Goal: Task Accomplishment & Management: Complete application form

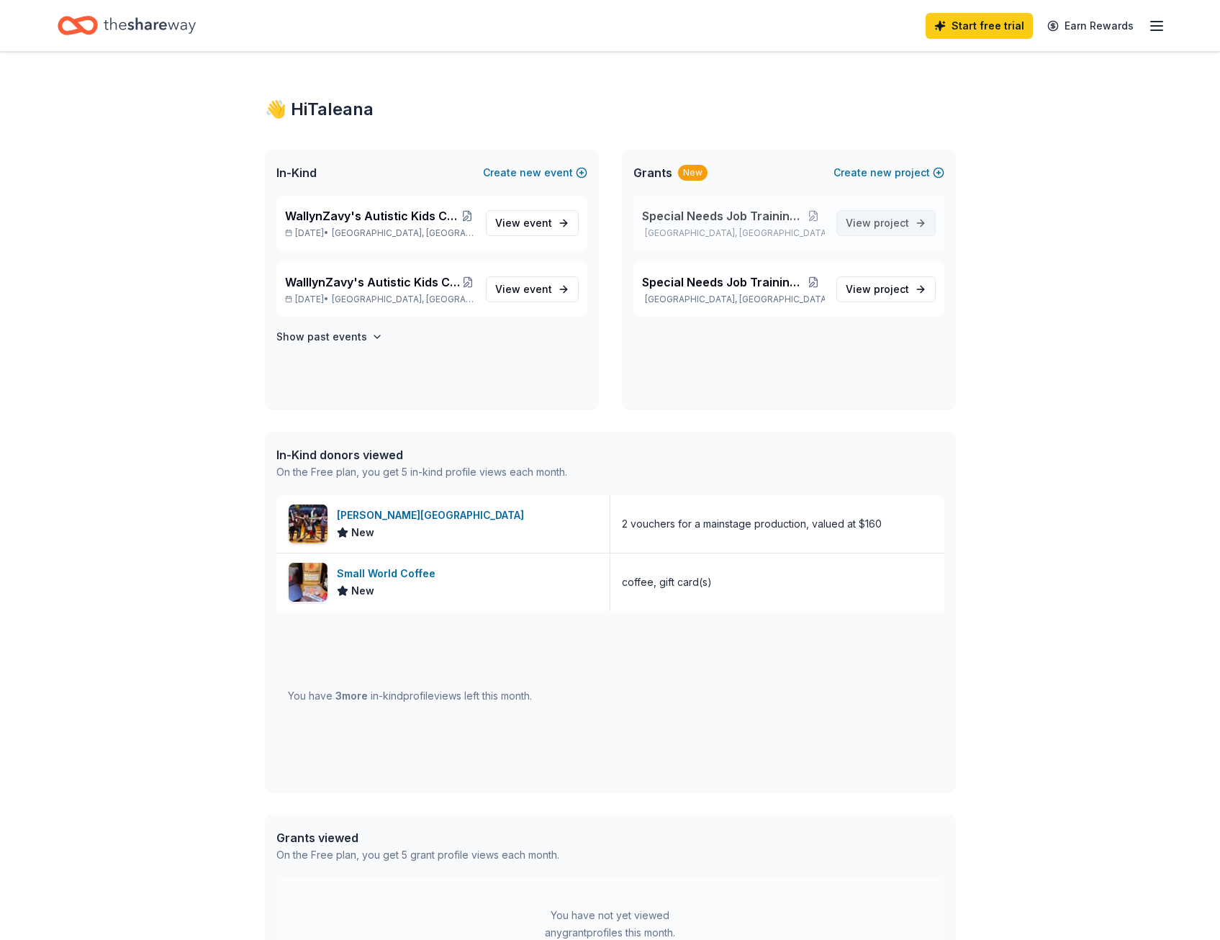
click at [871, 225] on span "View project" at bounding box center [877, 222] width 63 height 17
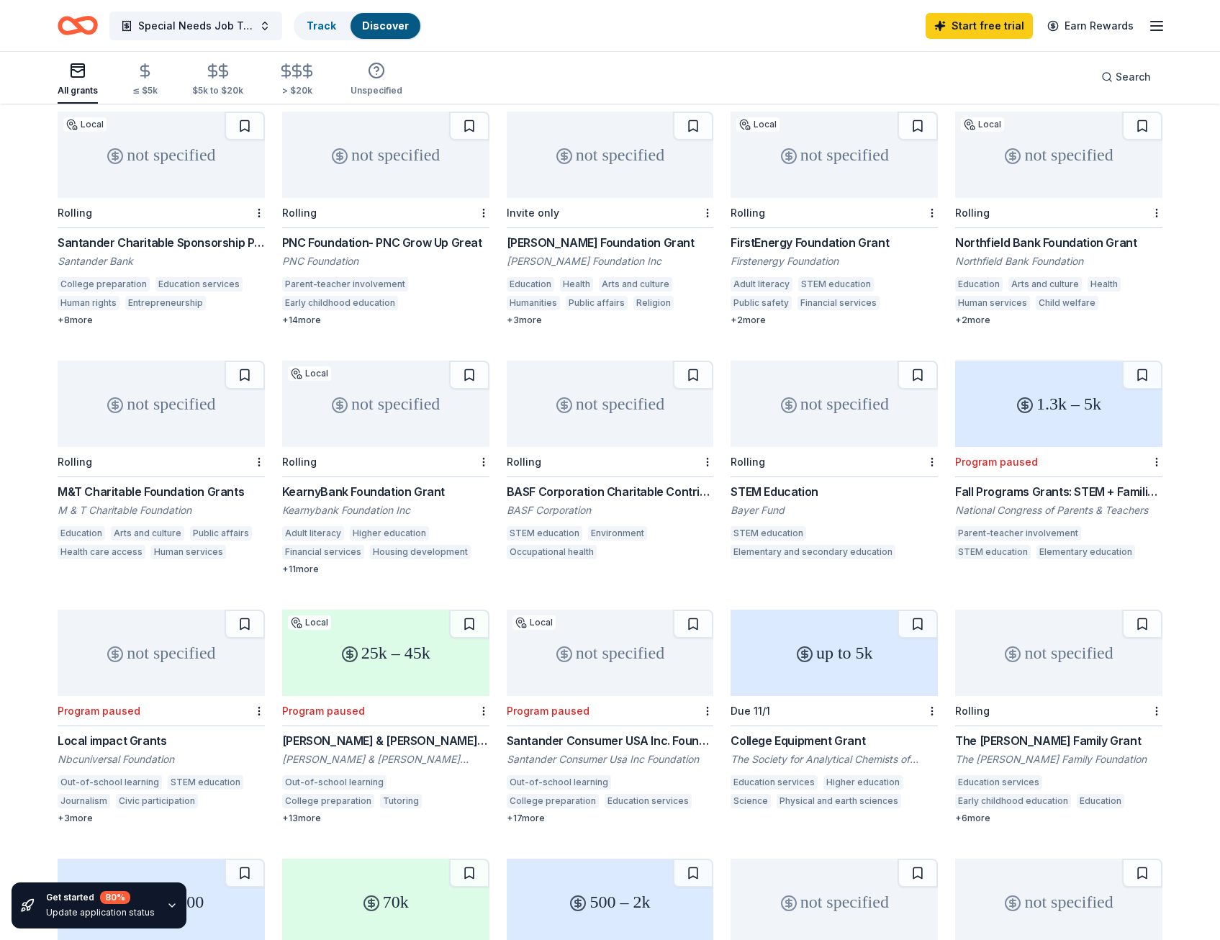
scroll to position [144, 0]
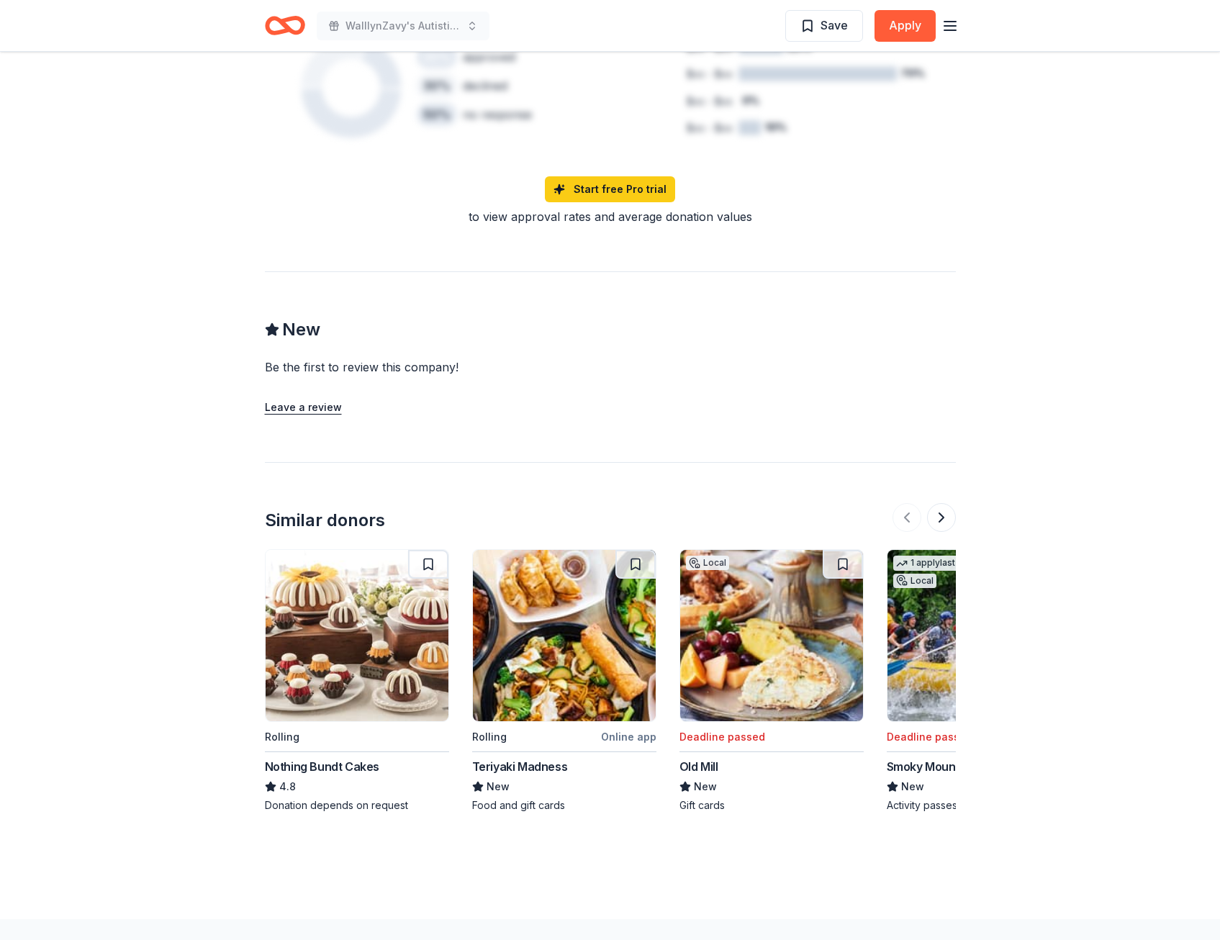
scroll to position [1277, 0]
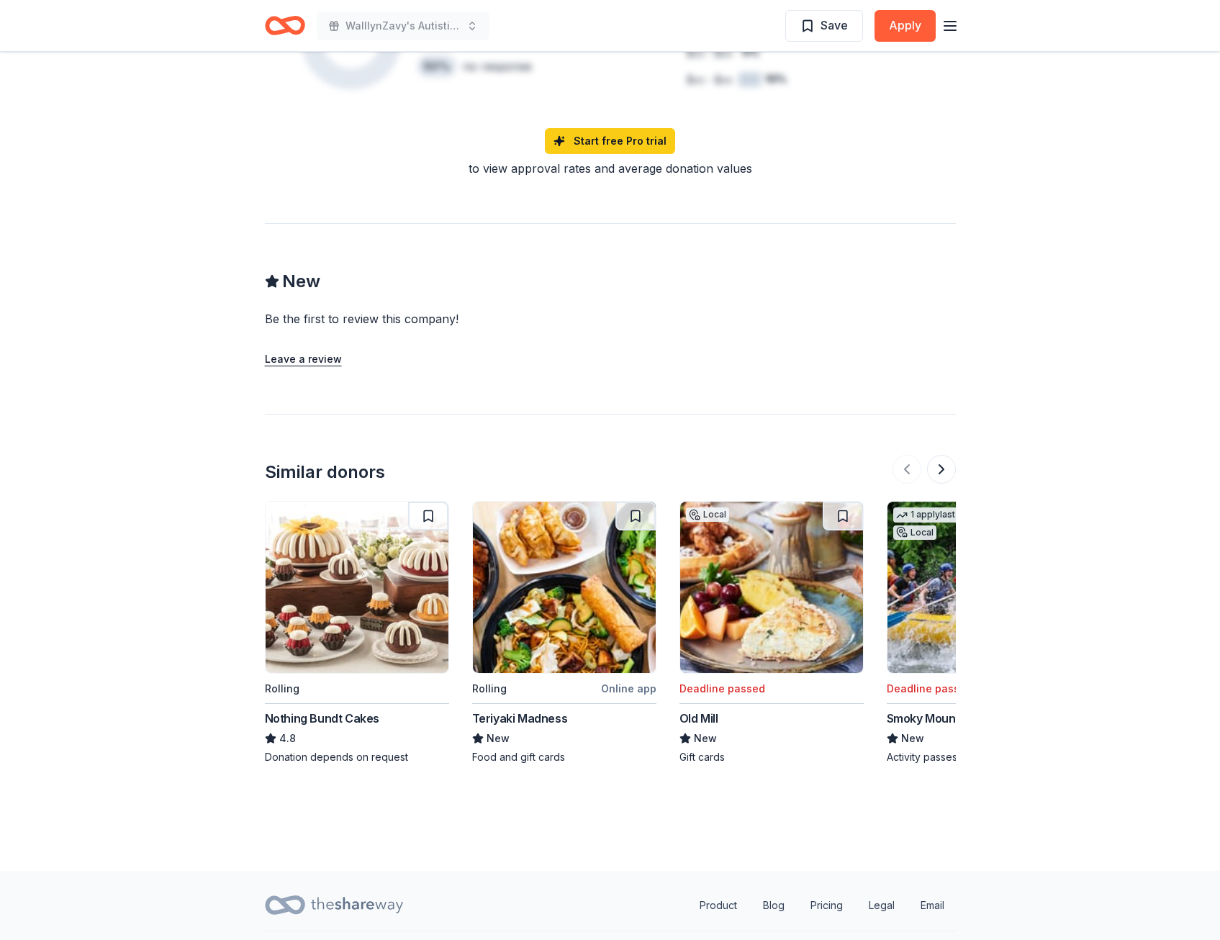
click at [318, 710] on div "Nothing Bundt Cakes" at bounding box center [322, 718] width 114 height 17
click at [941, 455] on button at bounding box center [941, 469] width 29 height 29
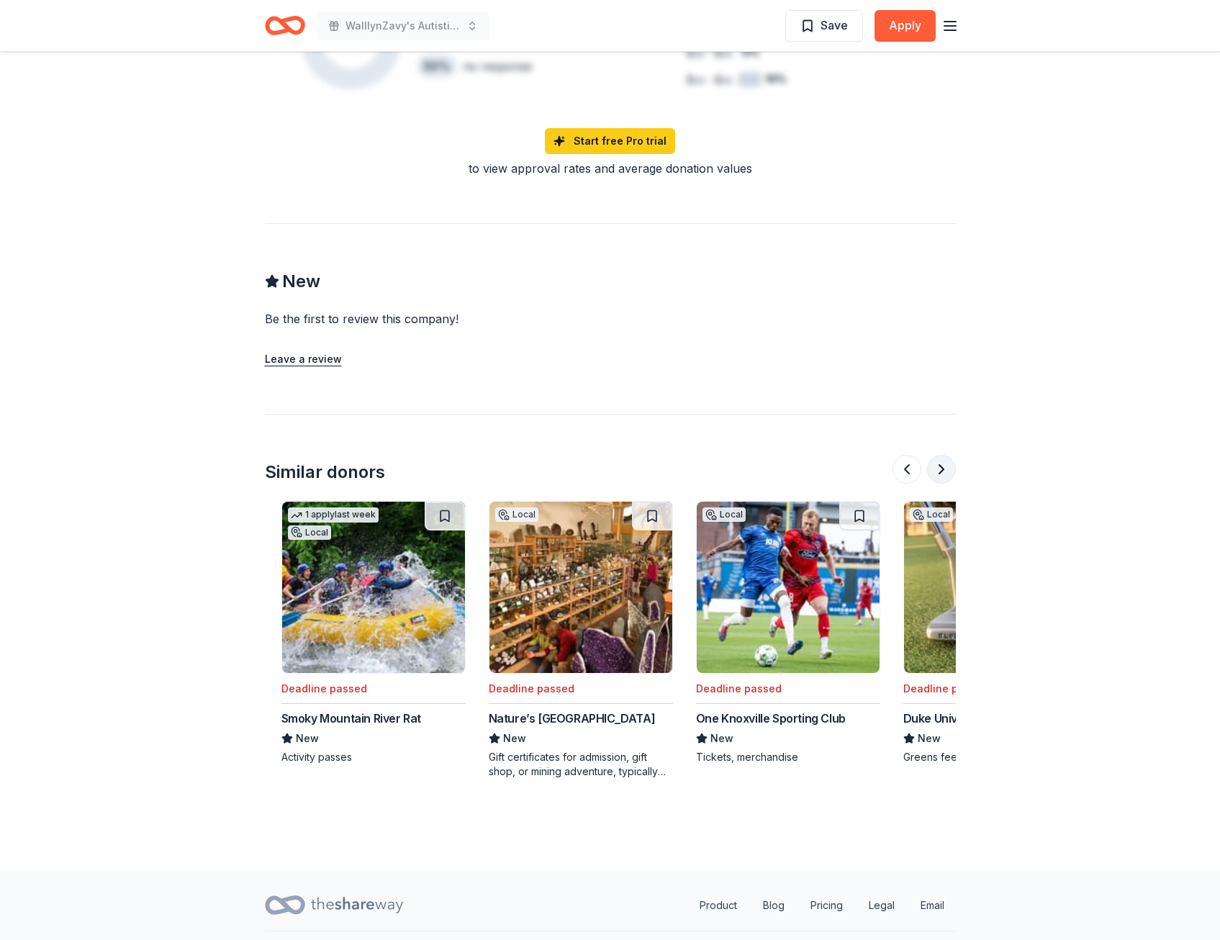
scroll to position [0, 622]
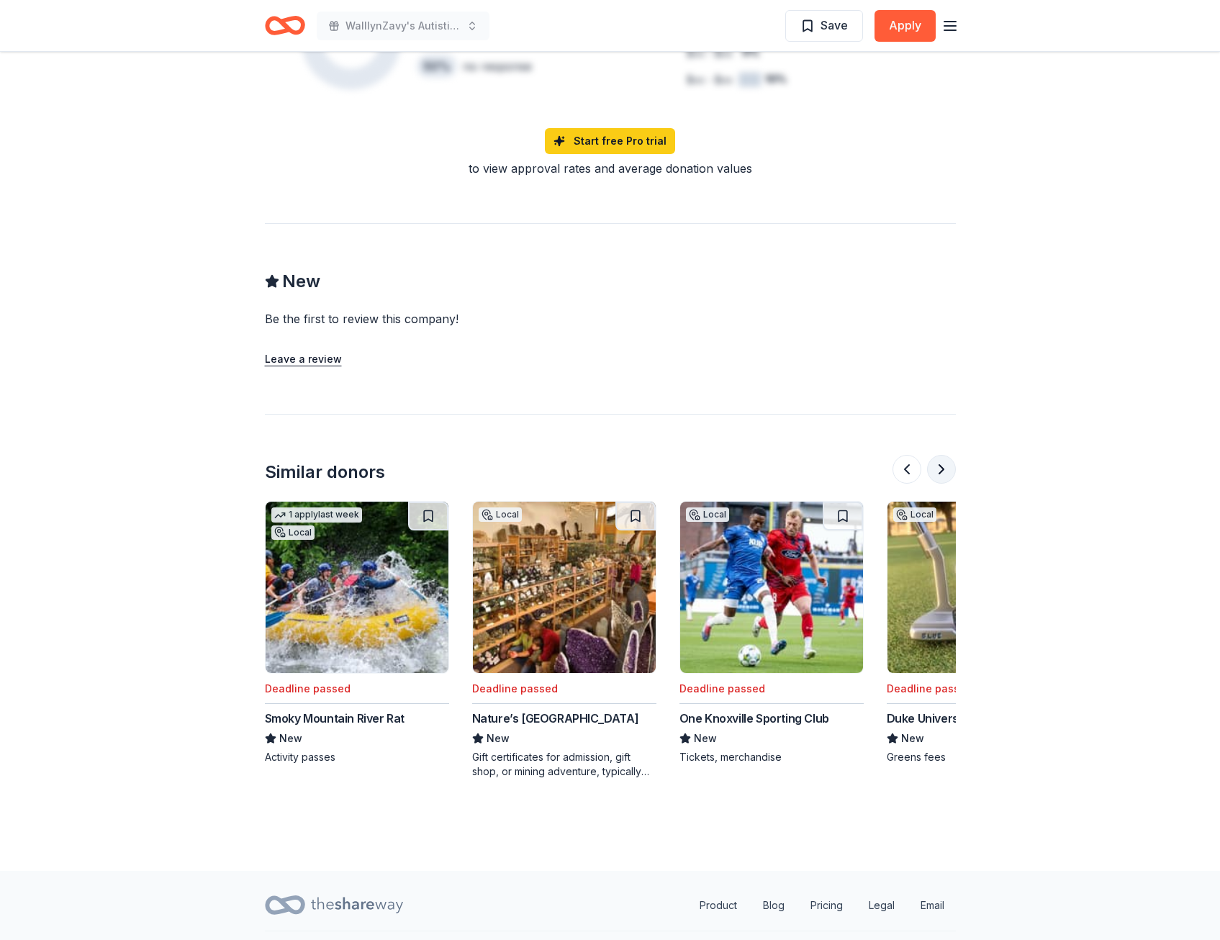
click at [941, 455] on button at bounding box center [941, 469] width 29 height 29
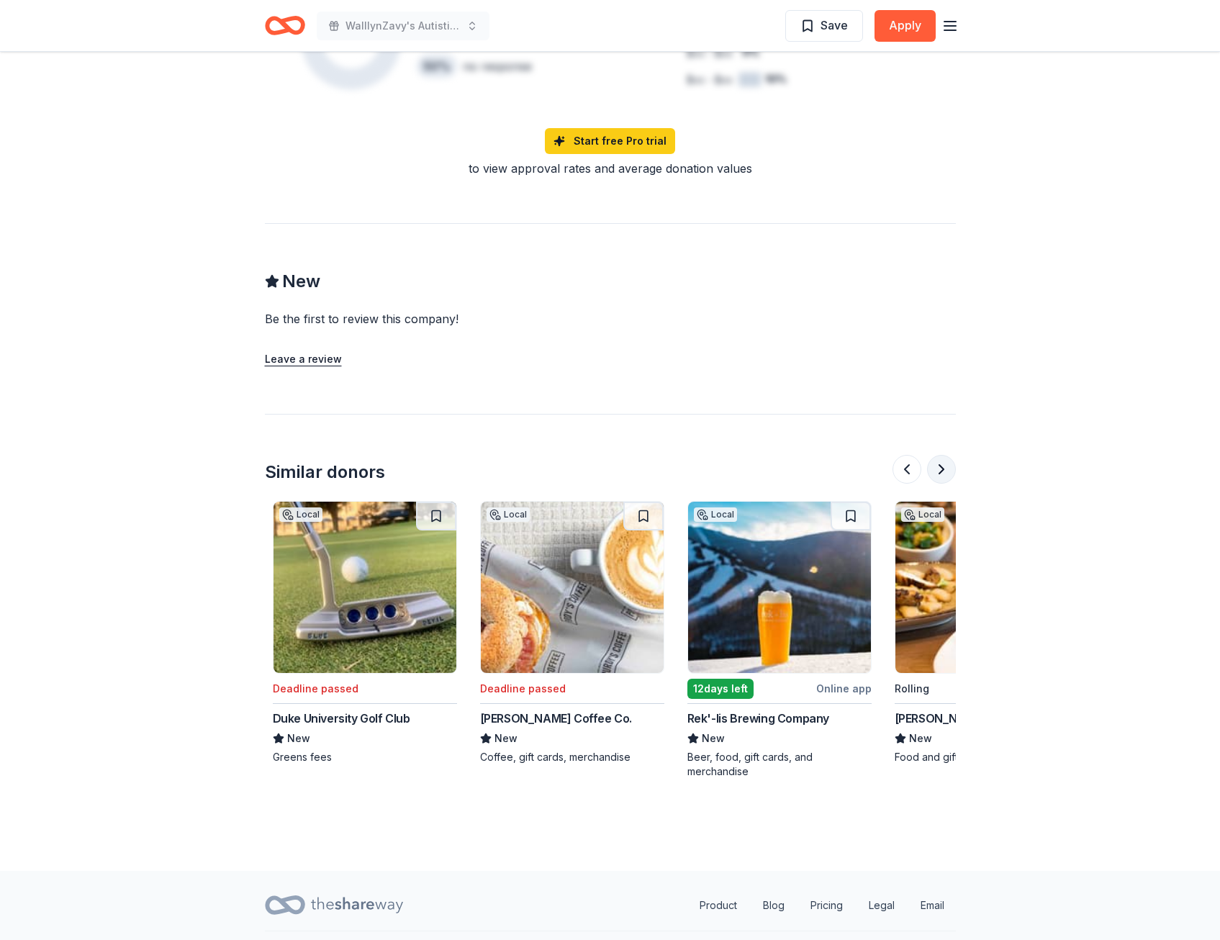
scroll to position [0, 1244]
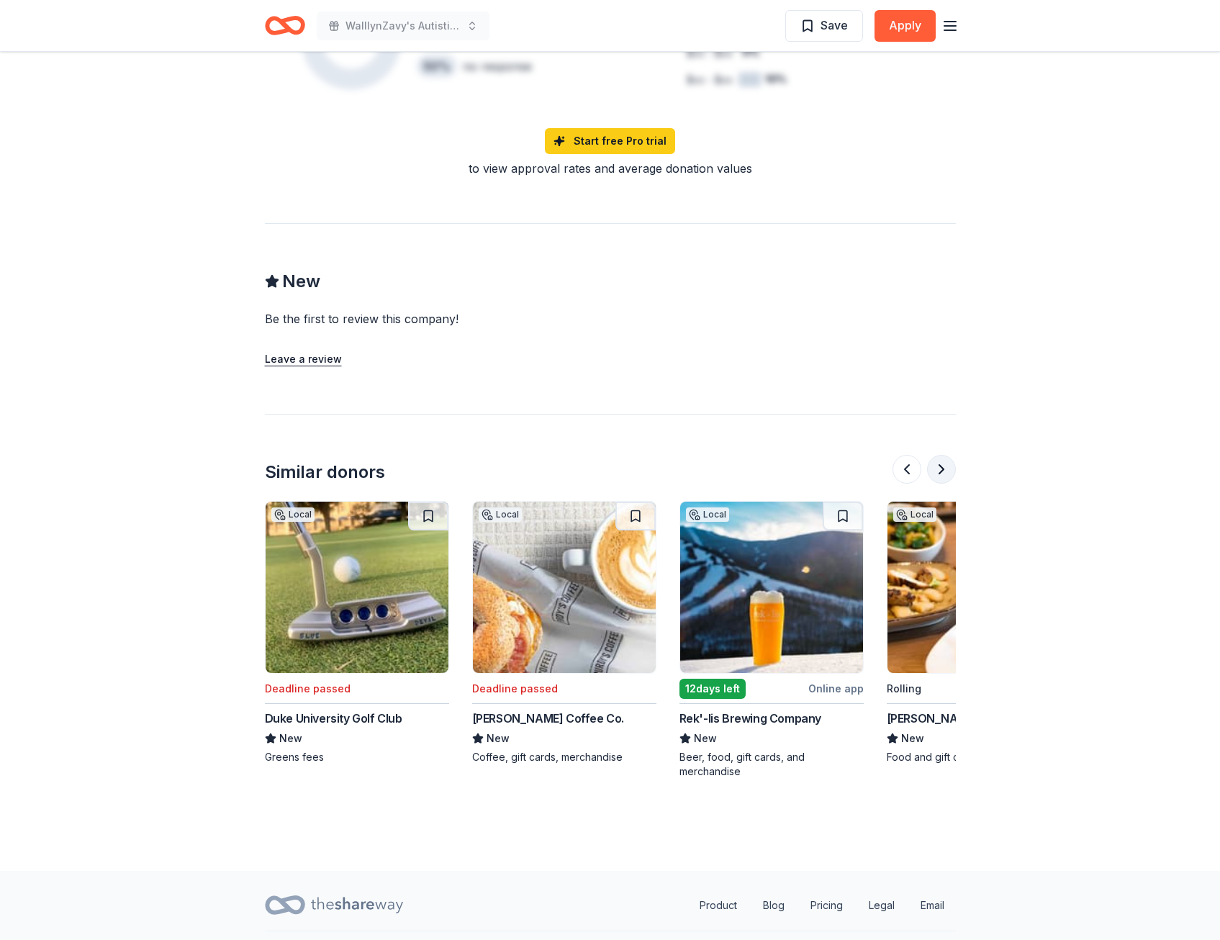
click at [941, 455] on button at bounding box center [941, 469] width 29 height 29
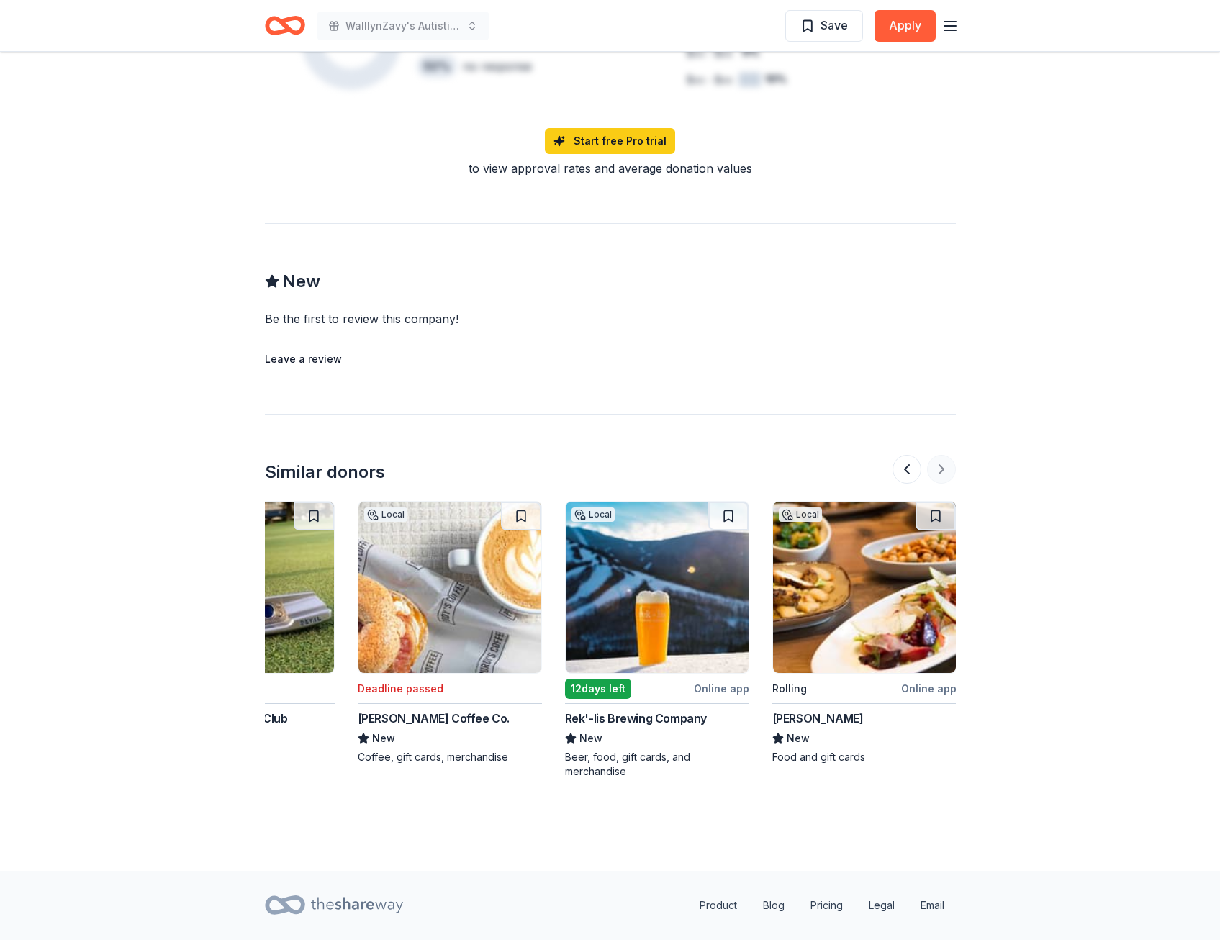
scroll to position [0, 1359]
click at [941, 455] on div at bounding box center [923, 469] width 63 height 29
click at [907, 455] on button at bounding box center [906, 469] width 29 height 29
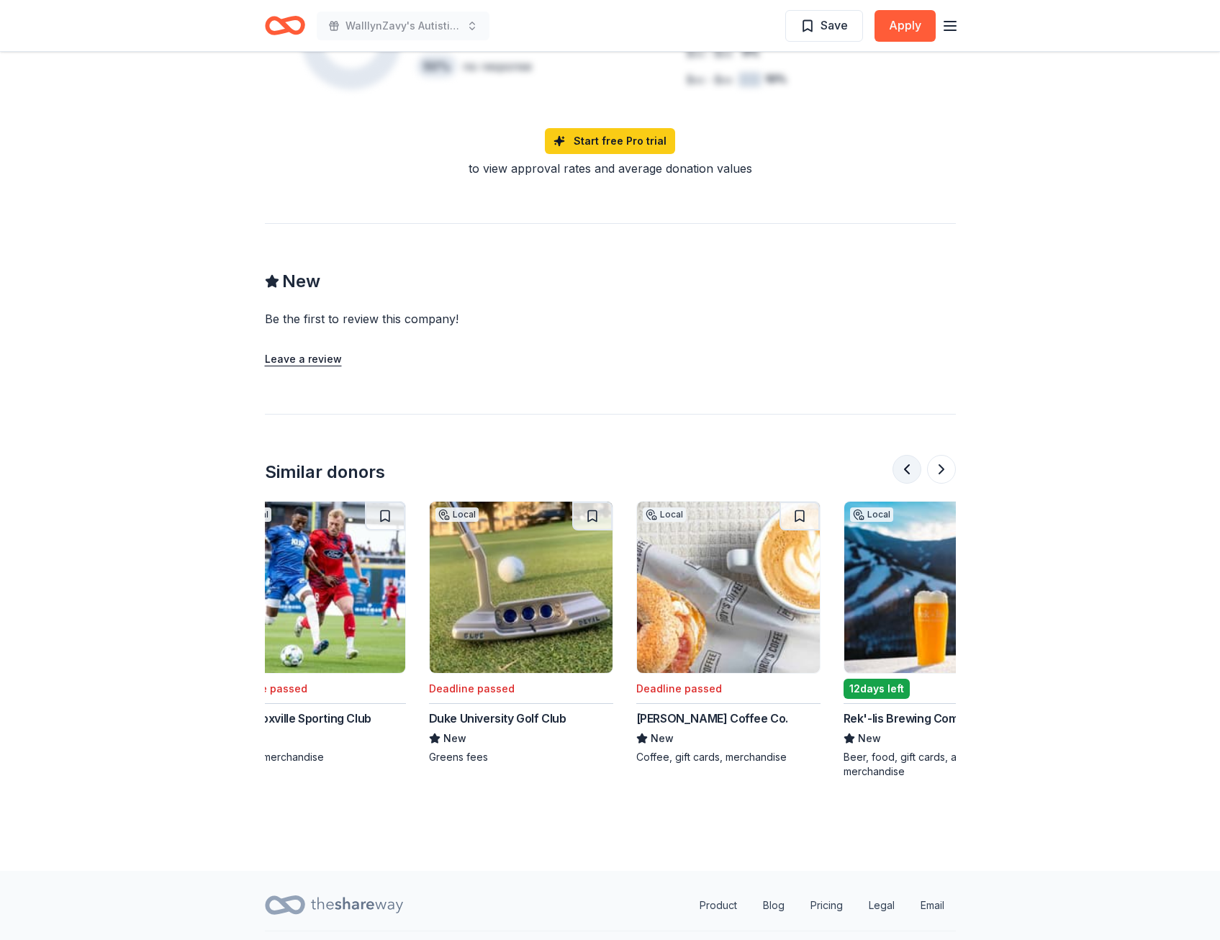
scroll to position [0, 829]
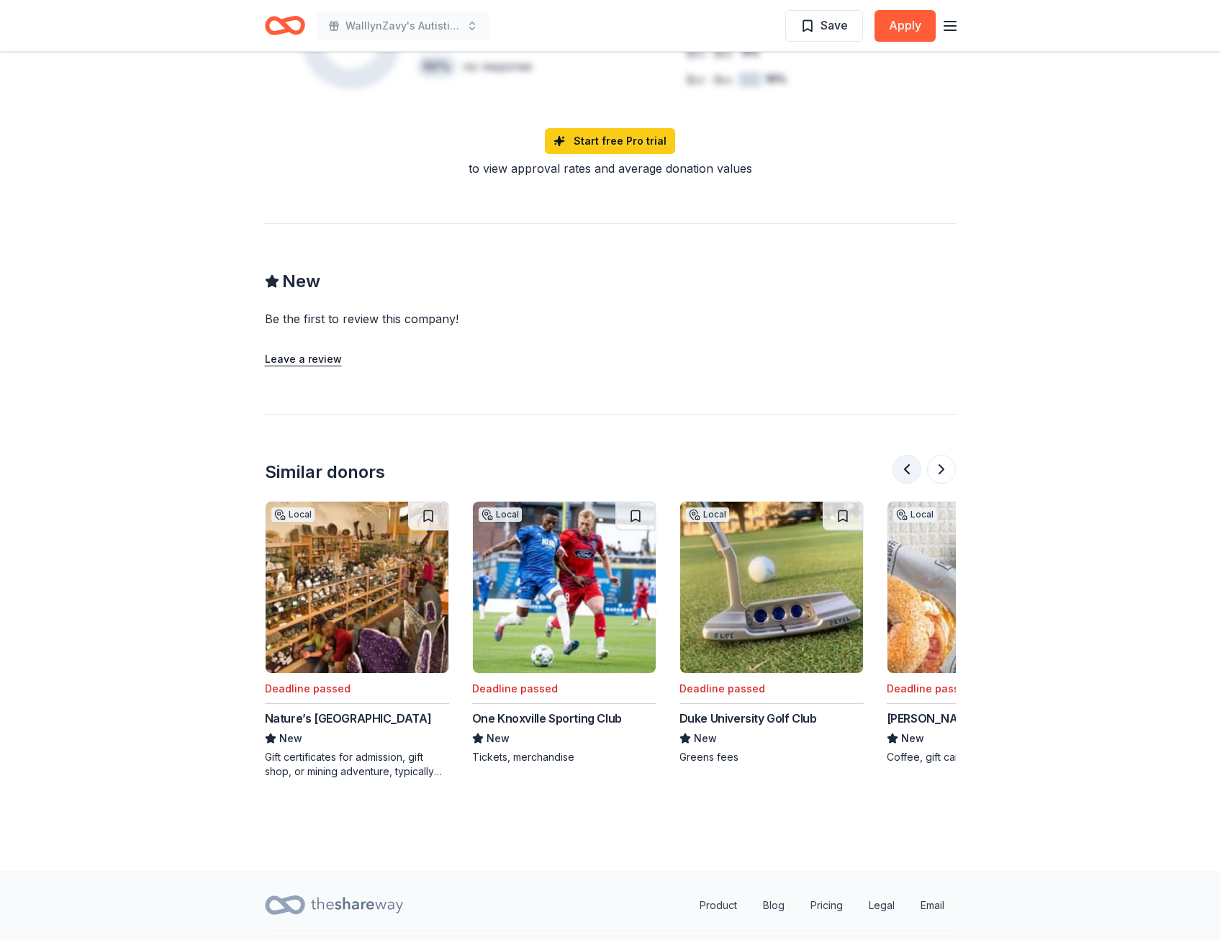
click at [907, 455] on button at bounding box center [906, 469] width 29 height 29
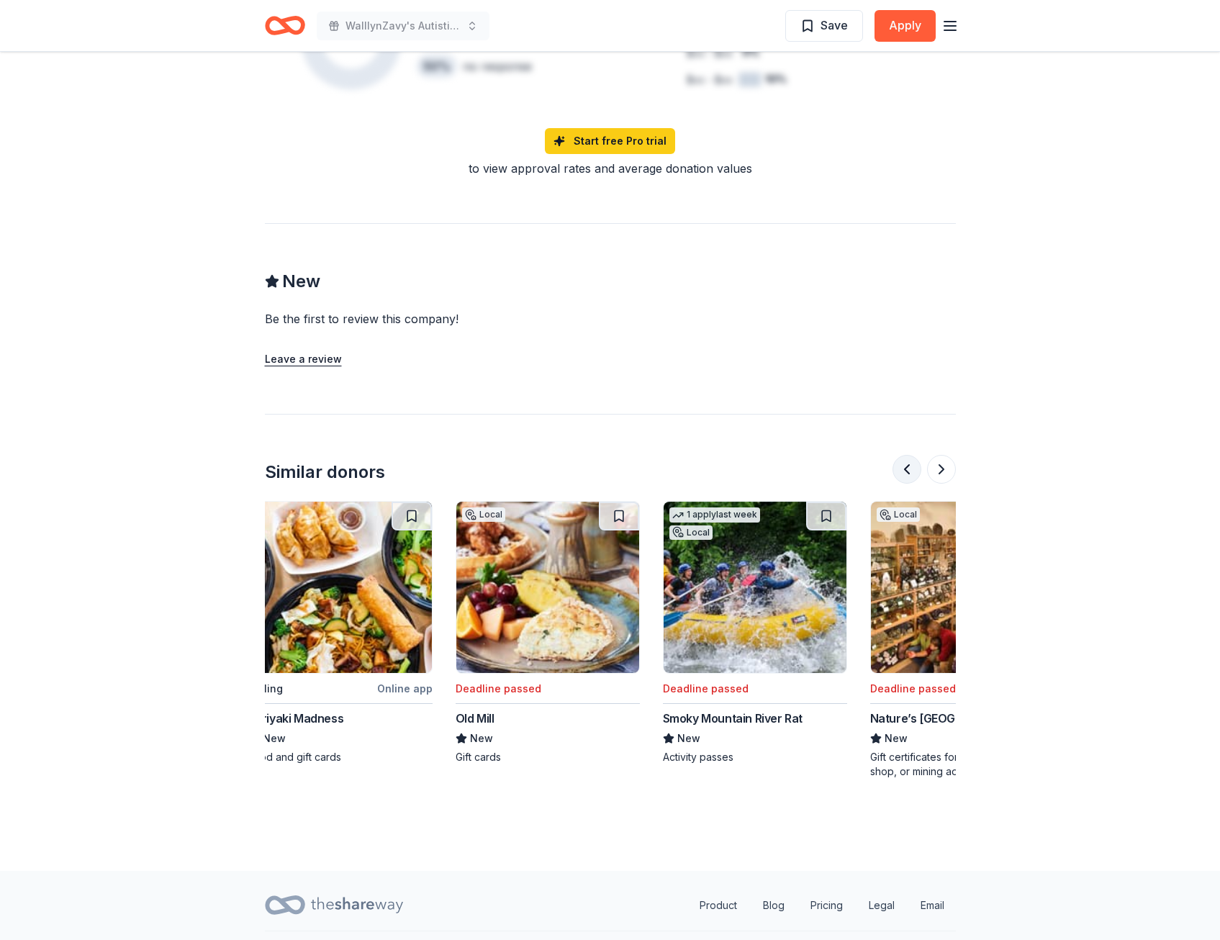
scroll to position [0, 207]
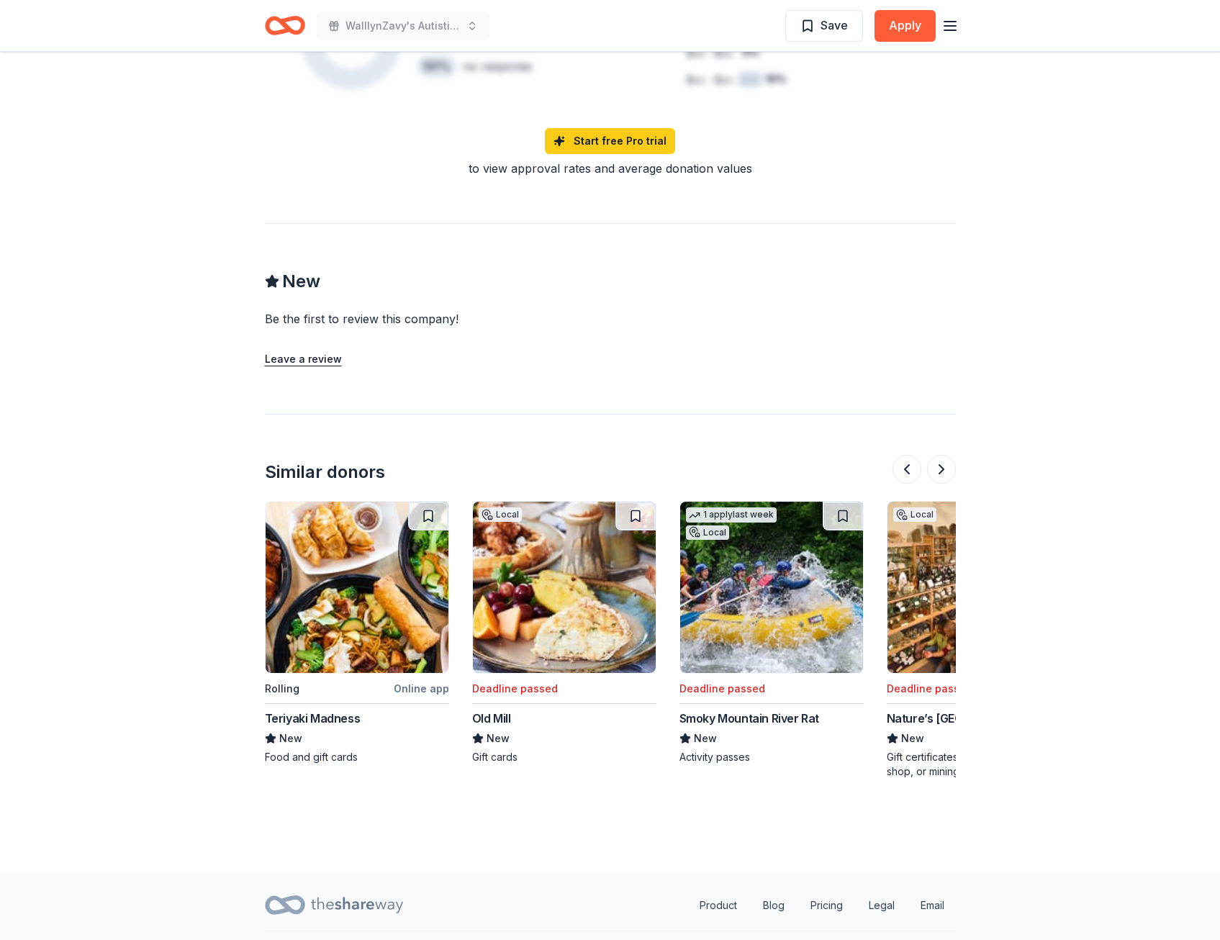
click at [322, 710] on div "Teriyaki Madness" at bounding box center [313, 718] width 96 height 17
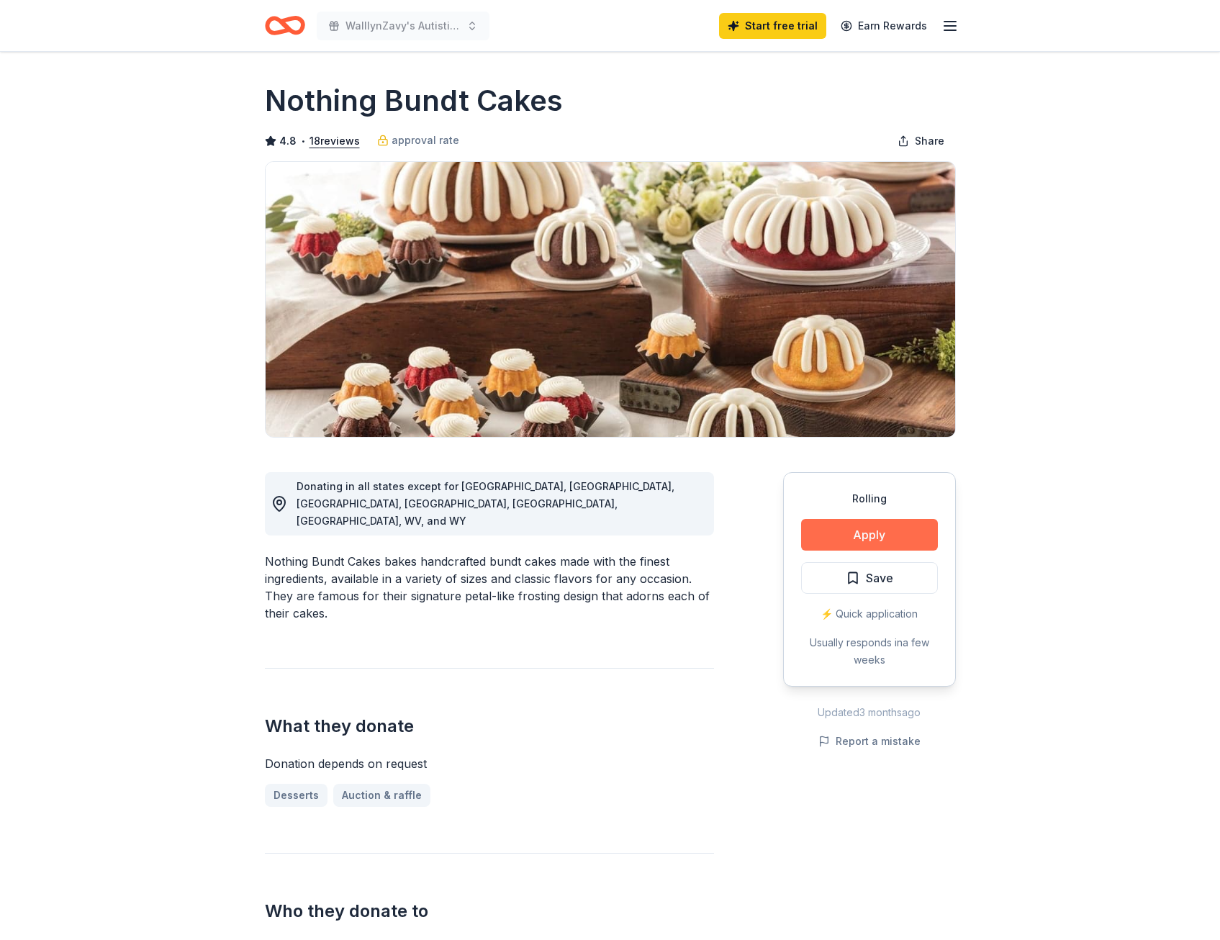
click at [862, 531] on button "Apply" at bounding box center [869, 535] width 137 height 32
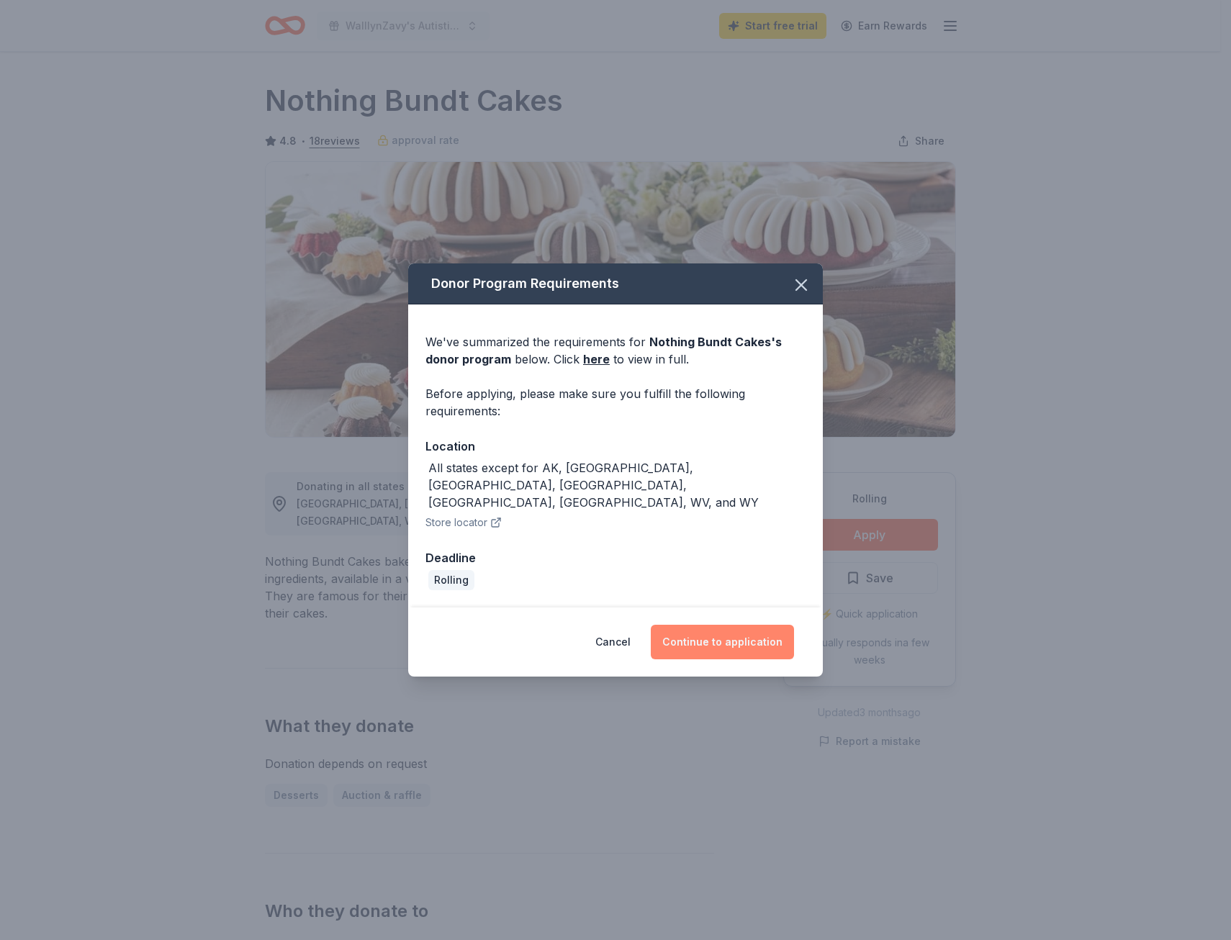
click at [673, 625] on button "Continue to application" at bounding box center [722, 642] width 143 height 35
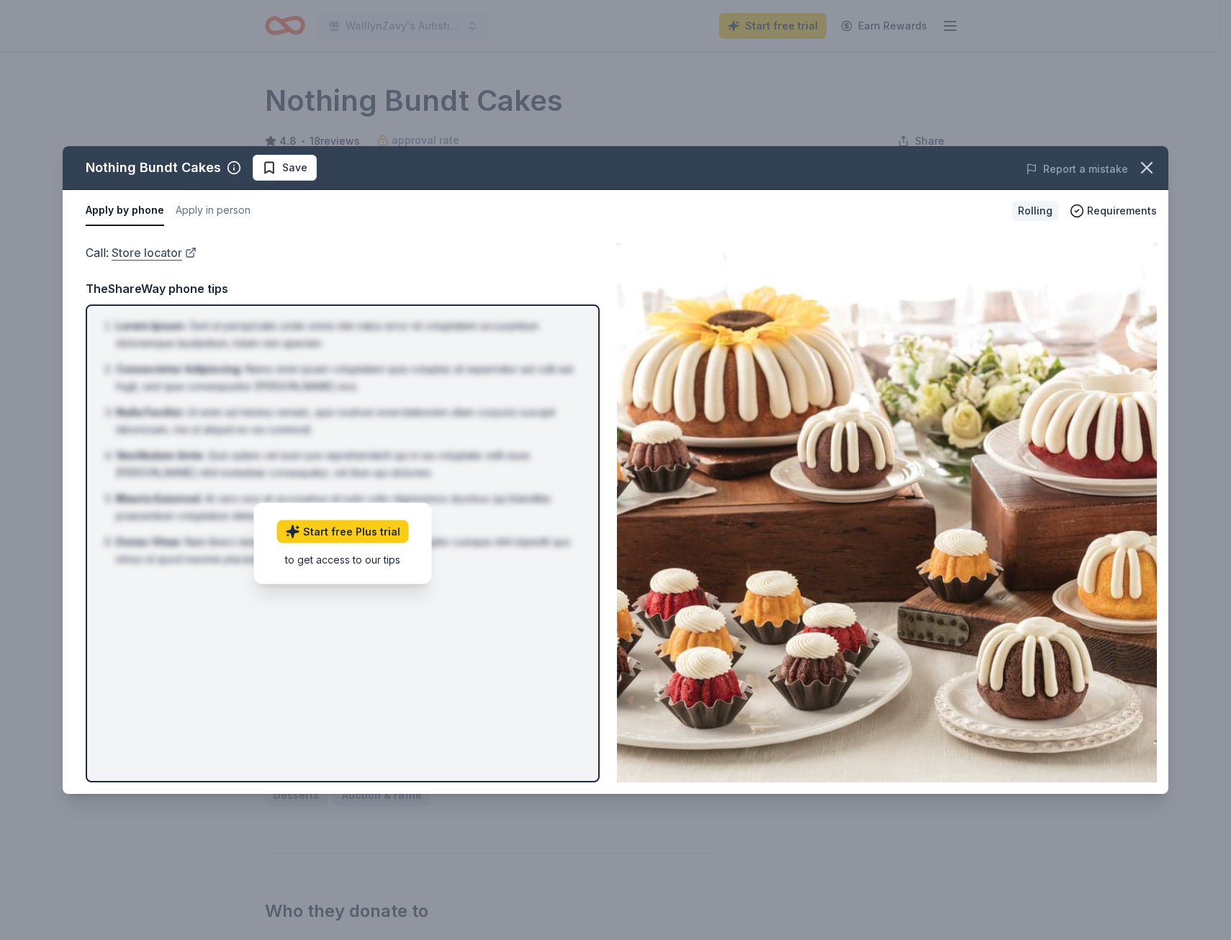
click at [150, 253] on link "Store locator" at bounding box center [154, 252] width 85 height 19
click at [128, 254] on link "Store locator" at bounding box center [154, 252] width 85 height 19
click at [1103, 214] on span "Requirements" at bounding box center [1122, 210] width 70 height 17
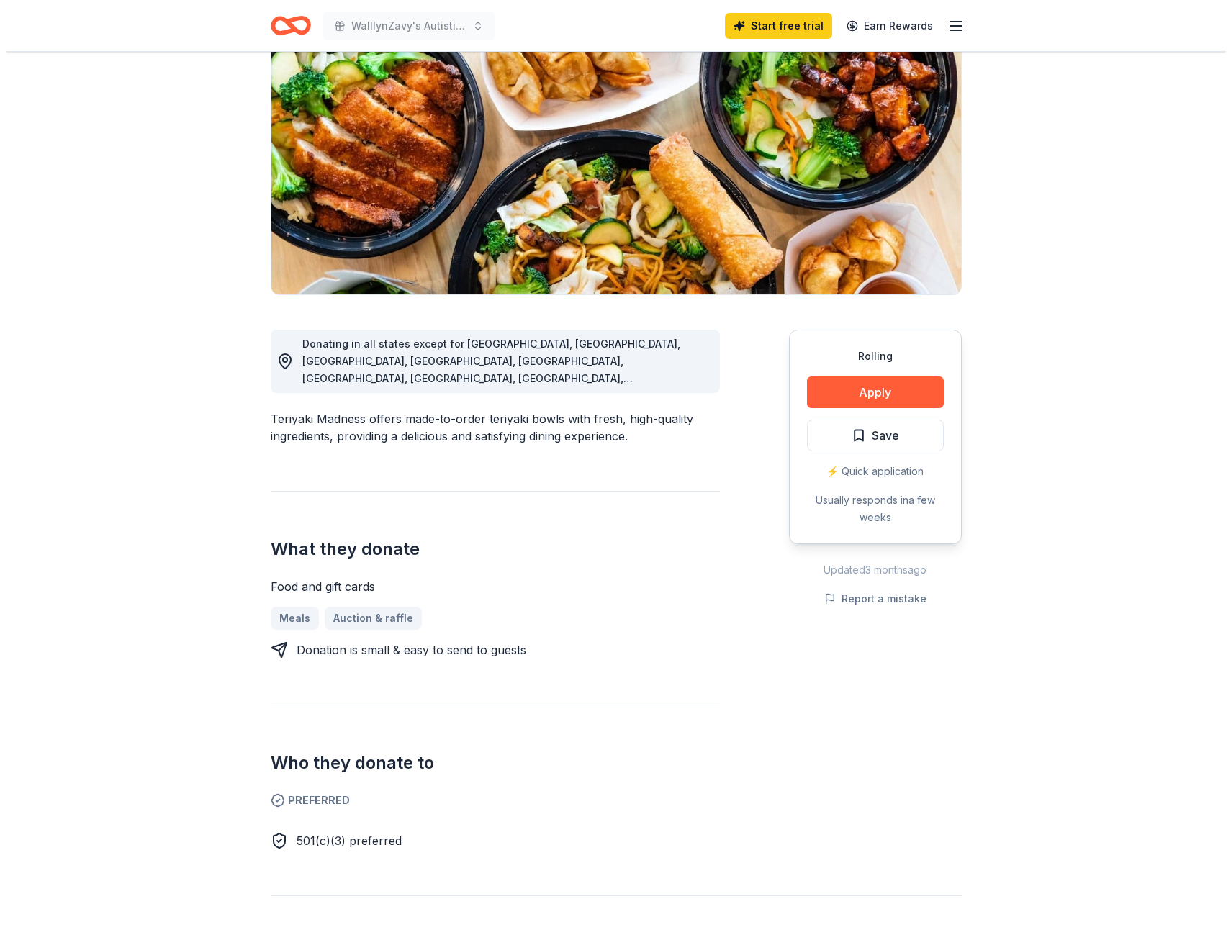
scroll to position [144, 0]
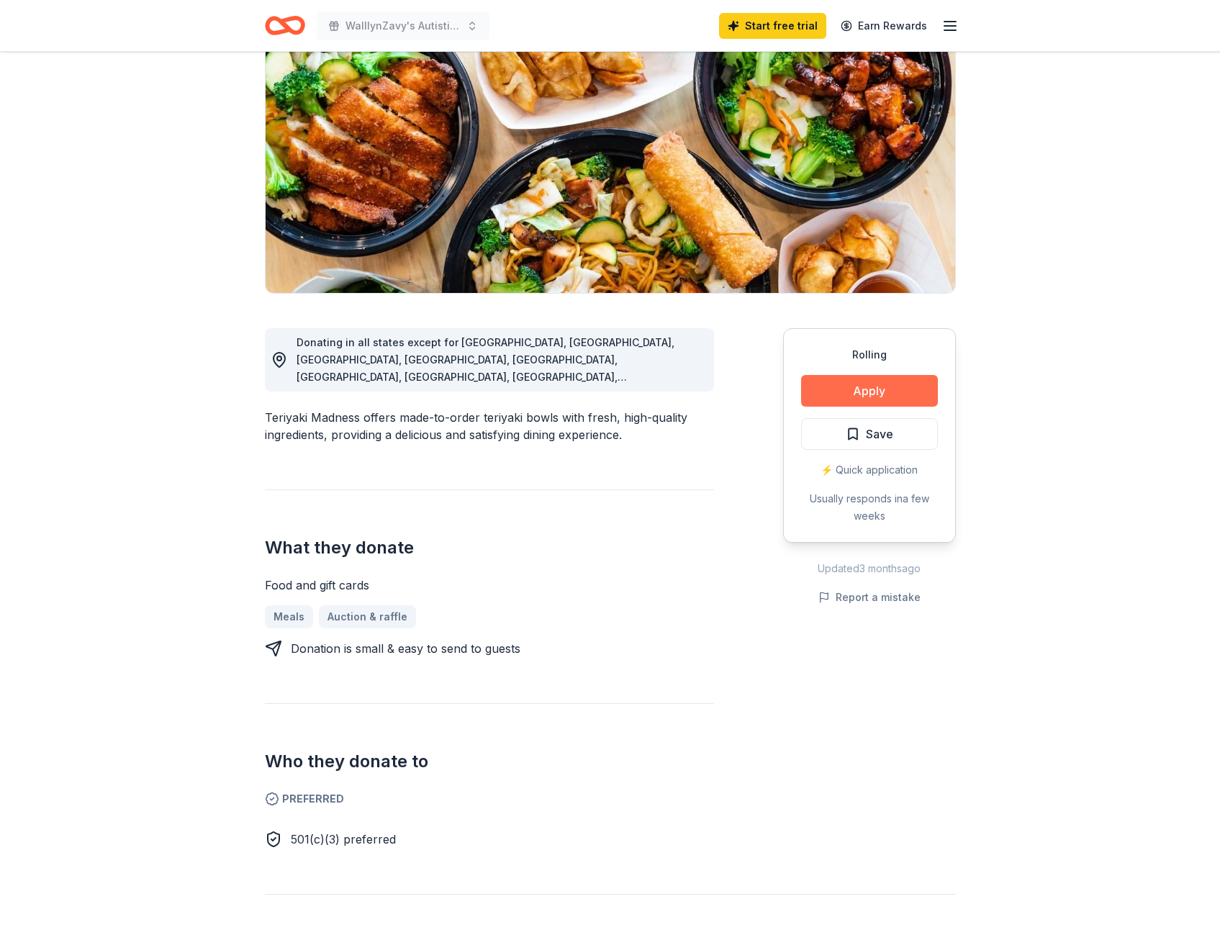
click at [849, 394] on button "Apply" at bounding box center [869, 391] width 137 height 32
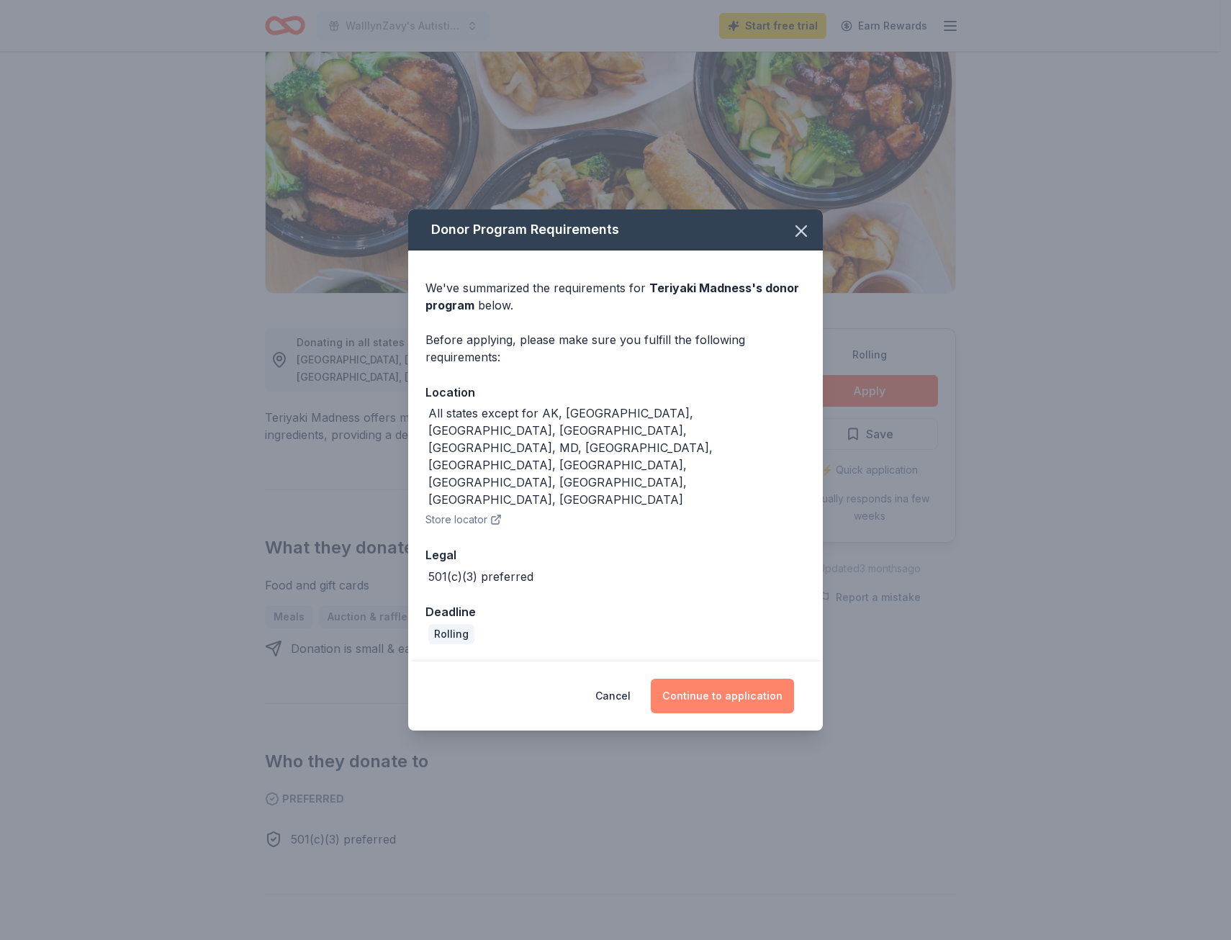
click at [721, 679] on button "Continue to application" at bounding box center [722, 696] width 143 height 35
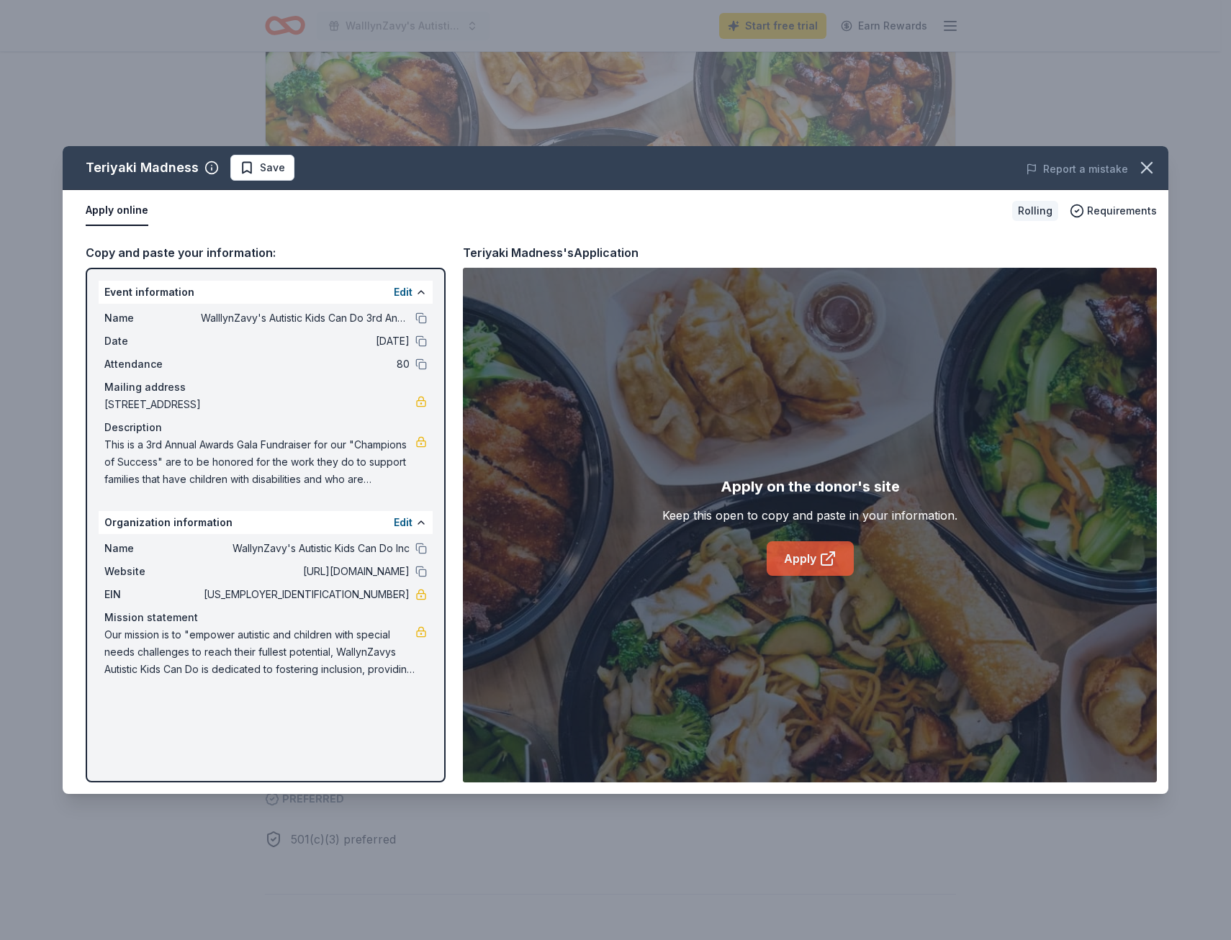
click at [782, 558] on link "Apply" at bounding box center [809, 558] width 87 height 35
click at [784, 566] on link "Apply" at bounding box center [809, 558] width 87 height 35
